Goal: Task Accomplishment & Management: Manage account settings

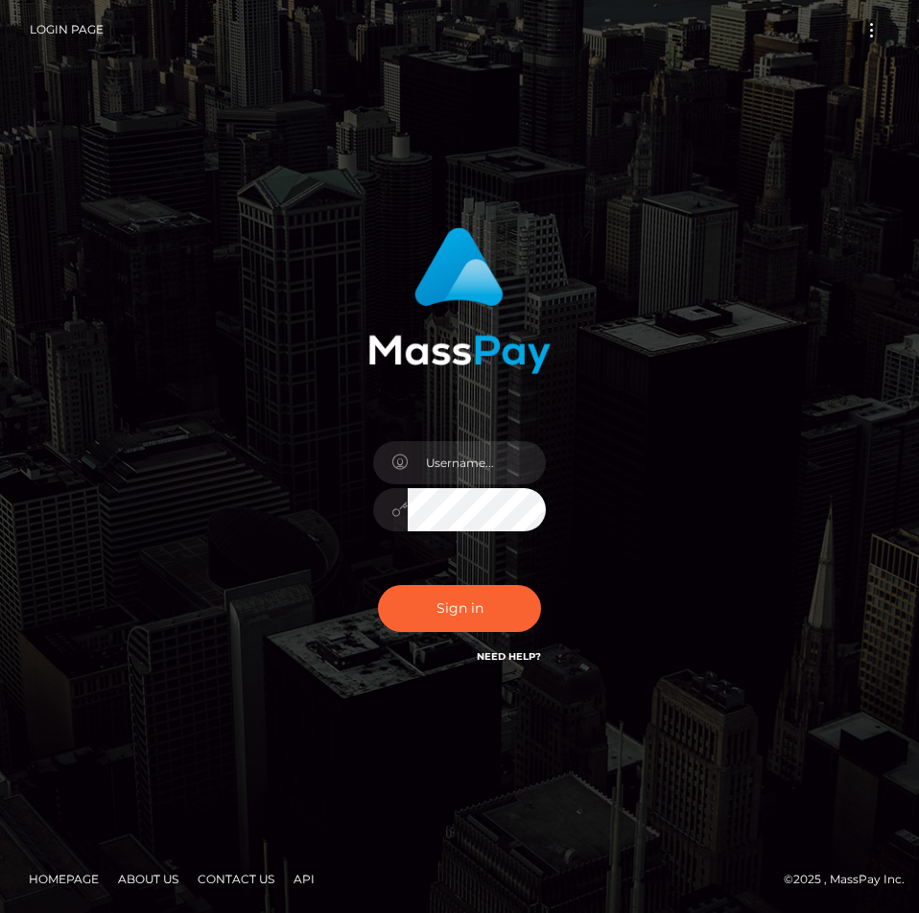
click at [429, 438] on div at bounding box center [459, 500] width 201 height 147
click at [440, 468] on input "text" at bounding box center [477, 462] width 138 height 43
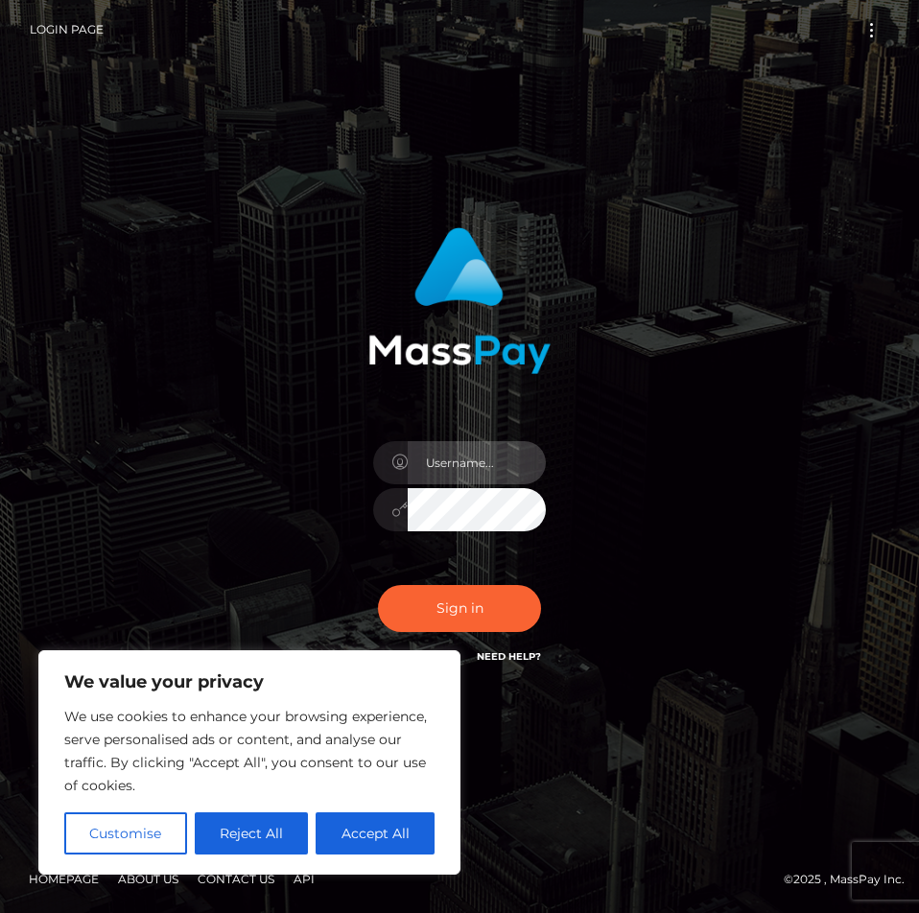
type input "ladysamuraigaming@outlook.com"
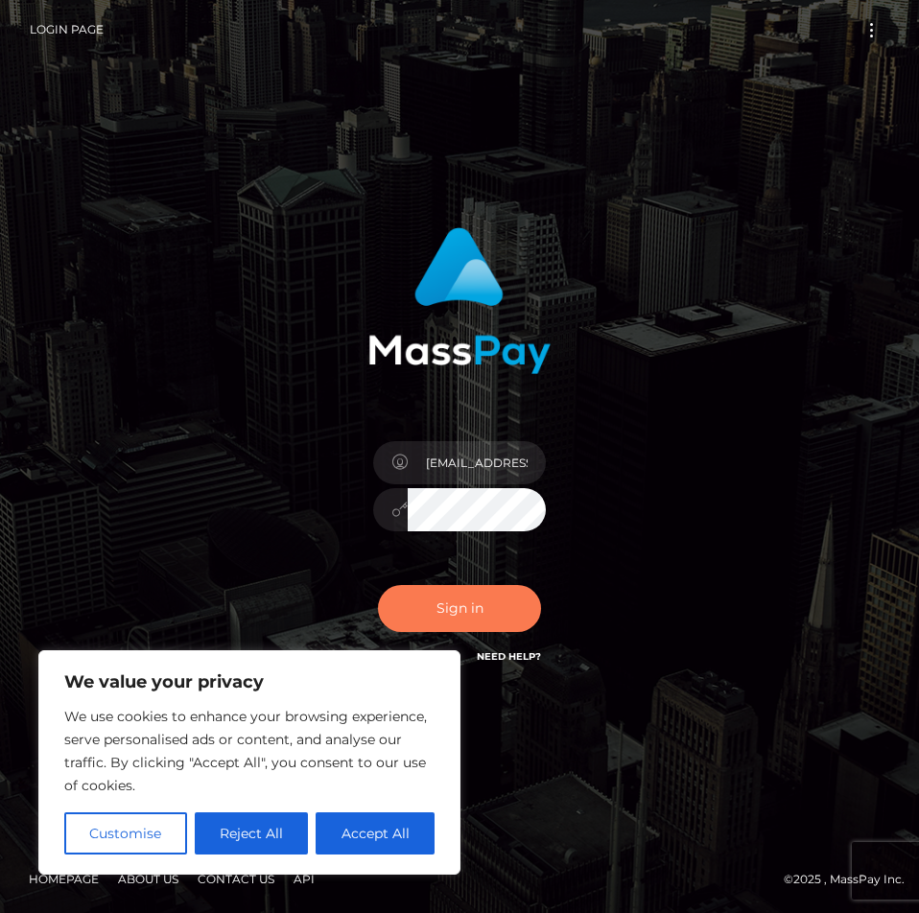
click at [442, 604] on button "Sign in" at bounding box center [459, 608] width 163 height 47
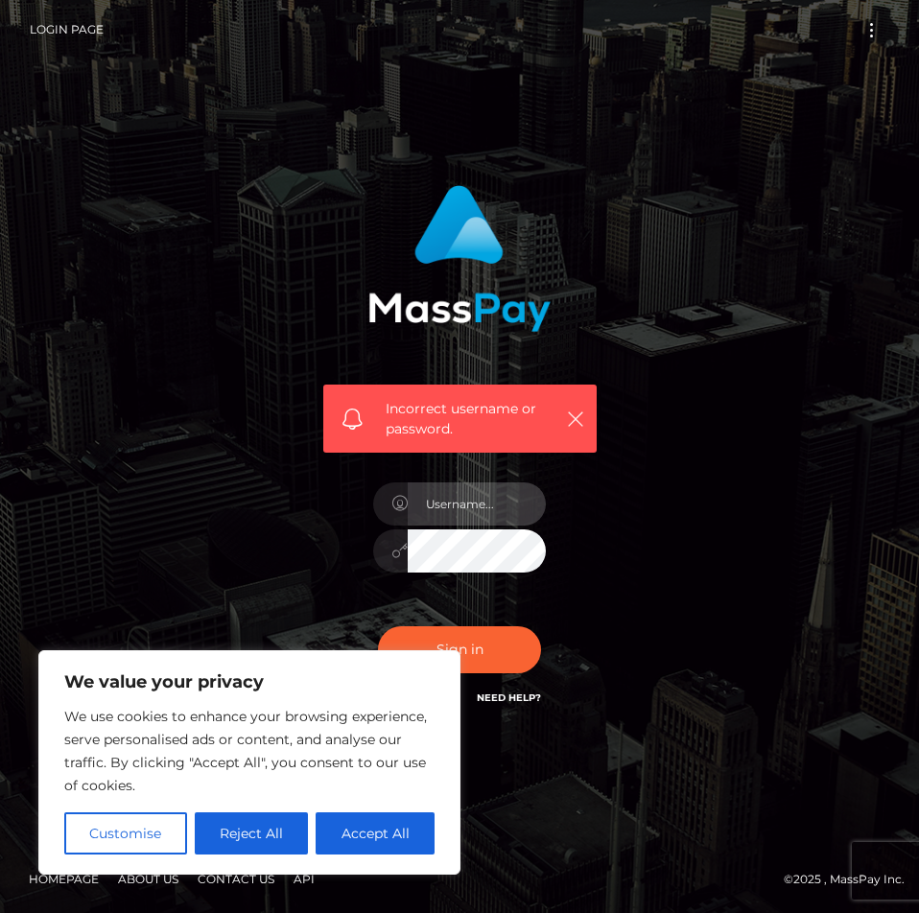
click at [482, 508] on input "text" at bounding box center [477, 504] width 138 height 43
type input "[EMAIL_ADDRESS][DOMAIN_NAME]"
click at [378, 627] on button "Sign in" at bounding box center [459, 650] width 163 height 47
click at [254, 826] on button "Reject All" at bounding box center [252, 834] width 114 height 42
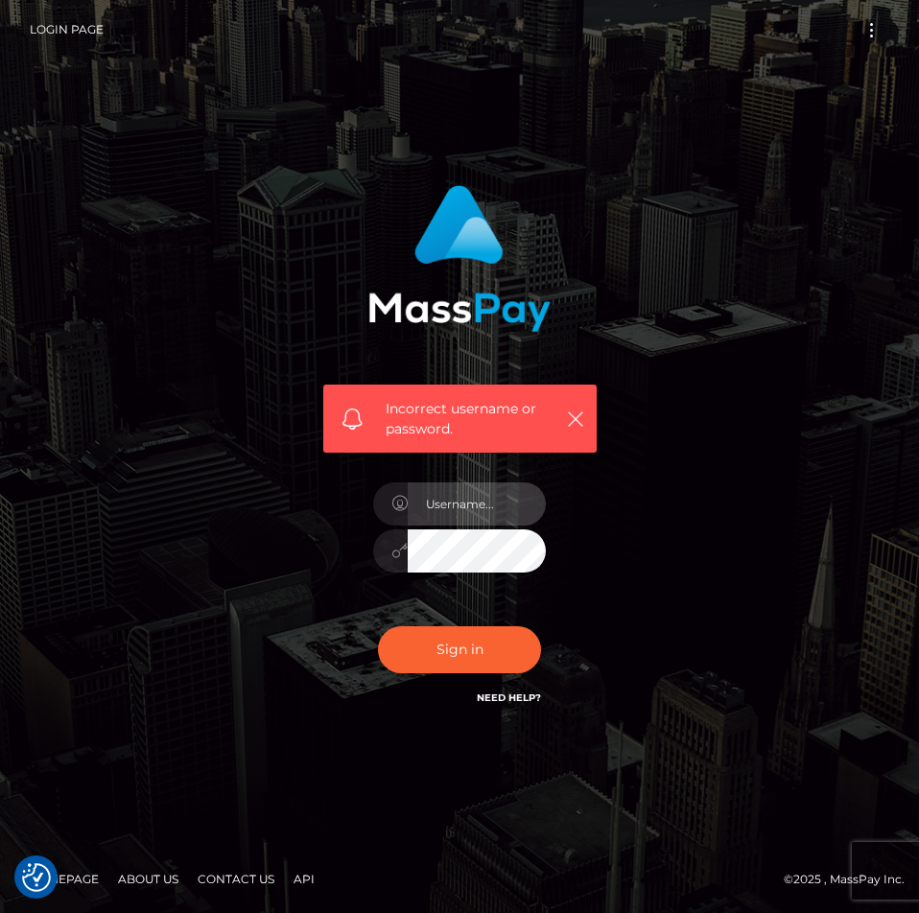
click at [485, 506] on input "text" at bounding box center [477, 504] width 138 height 43
type input "[EMAIL_ADDRESS][DOMAIN_NAME]"
click at [378, 627] on button "Sign in" at bounding box center [459, 650] width 163 height 47
click at [703, 602] on div "Incorrect username or password." at bounding box center [459, 457] width 691 height 572
click at [463, 517] on input "text" at bounding box center [477, 504] width 138 height 43
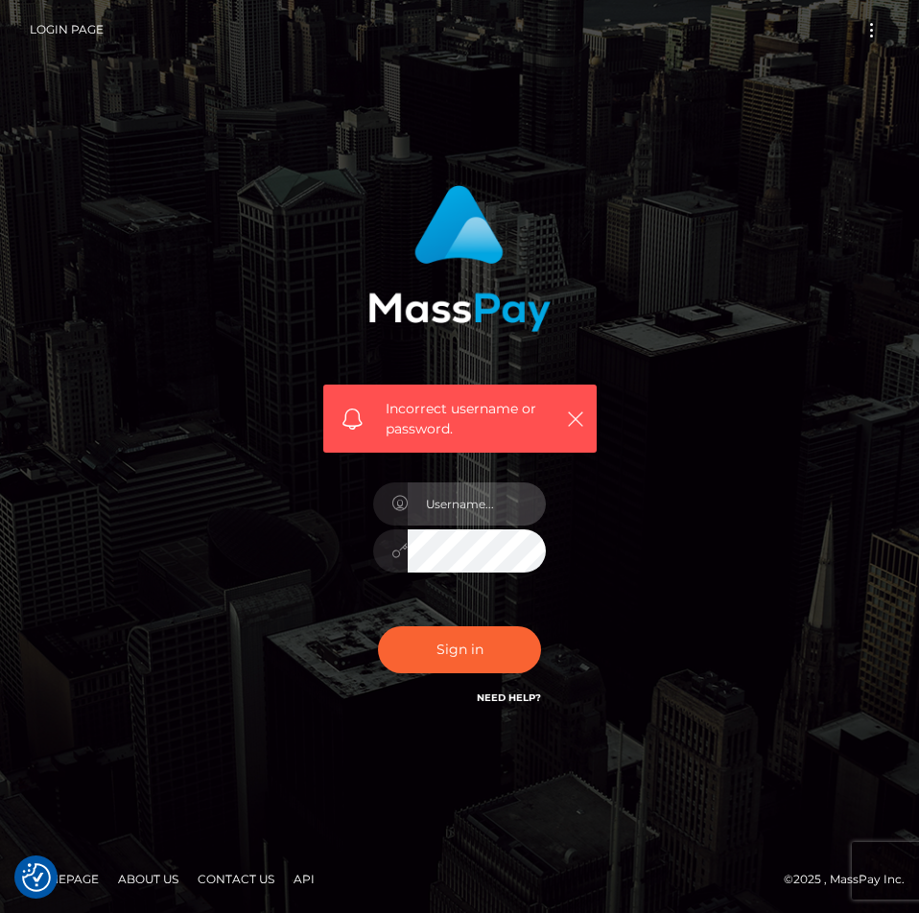
type input "ladysamuraigaming@outlook.com"
click at [491, 506] on input "ladysamuraigaming@outlook.com" at bounding box center [477, 504] width 138 height 43
click at [508, 506] on input "ladysamuraigaming@outlook.com" at bounding box center [477, 504] width 138 height 43
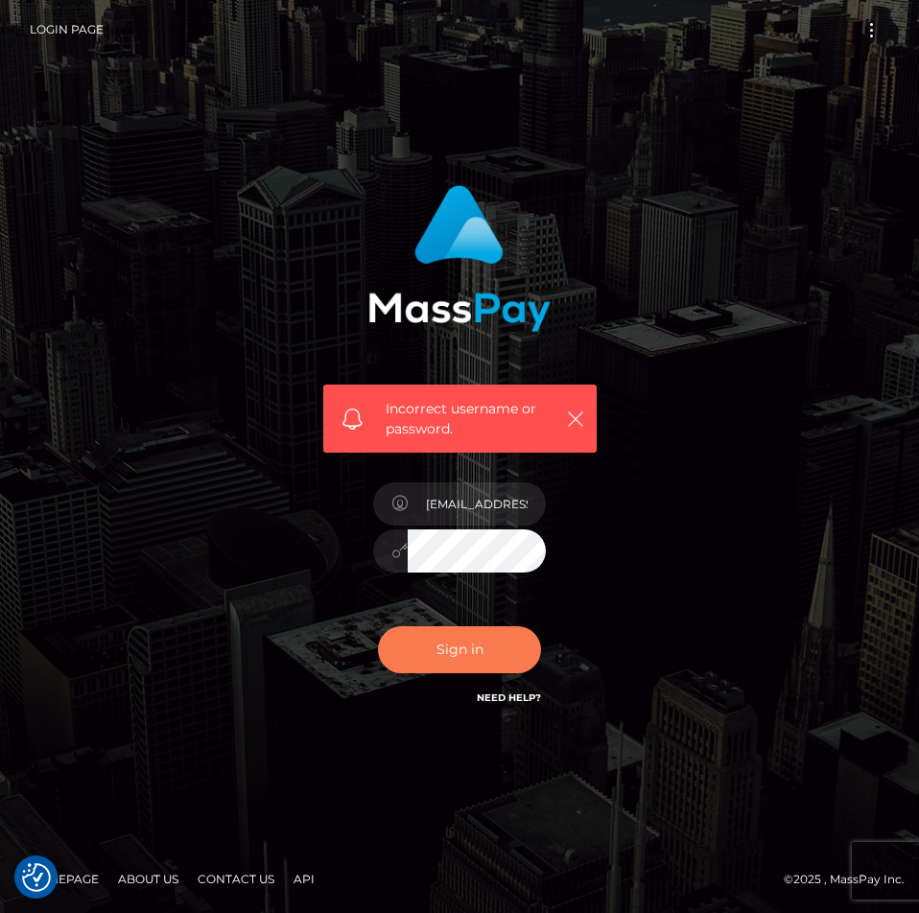
click at [460, 629] on button "Sign in" at bounding box center [459, 650] width 163 height 47
click at [513, 699] on link "Need Help?" at bounding box center [509, 698] width 64 height 12
click at [581, 415] on icon "button" at bounding box center [575, 419] width 19 height 19
